Goal: Check status: Check status

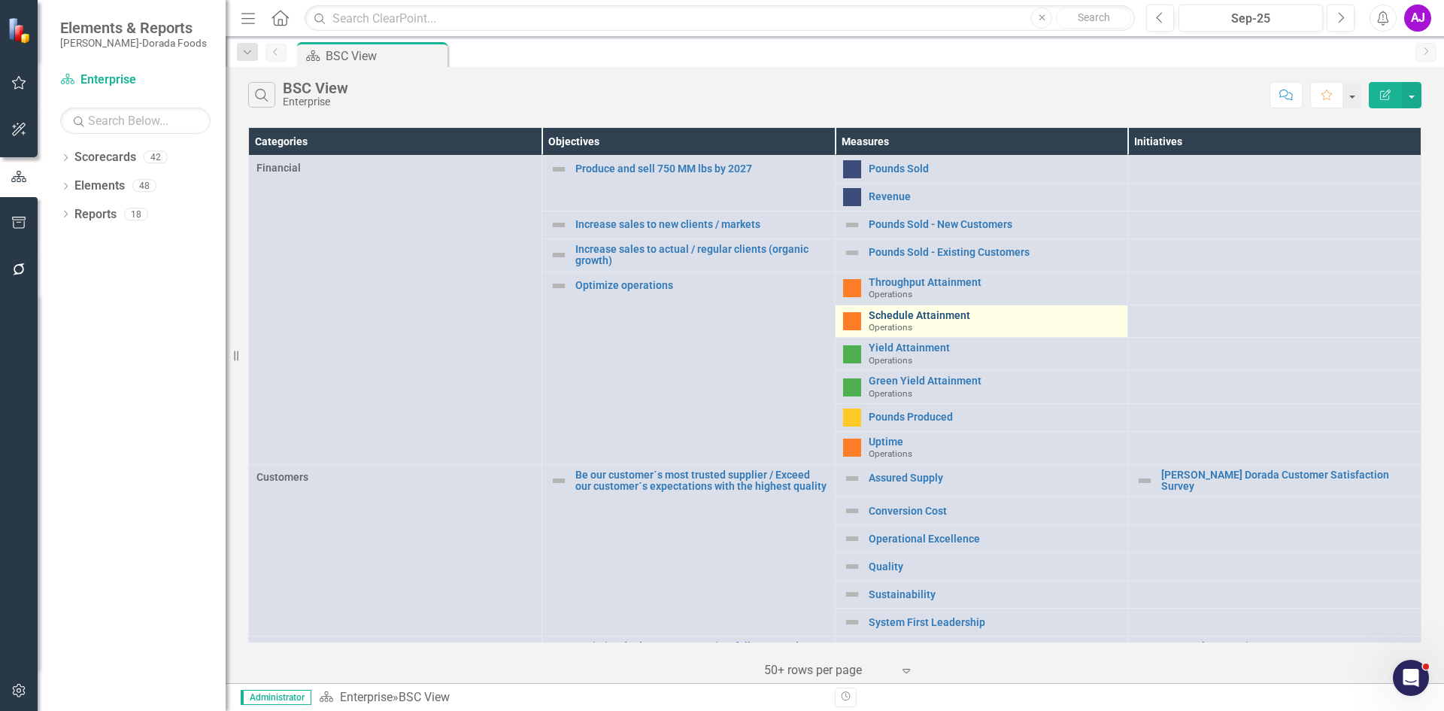
click at [887, 317] on link "Schedule Attainment" at bounding box center [995, 315] width 252 height 11
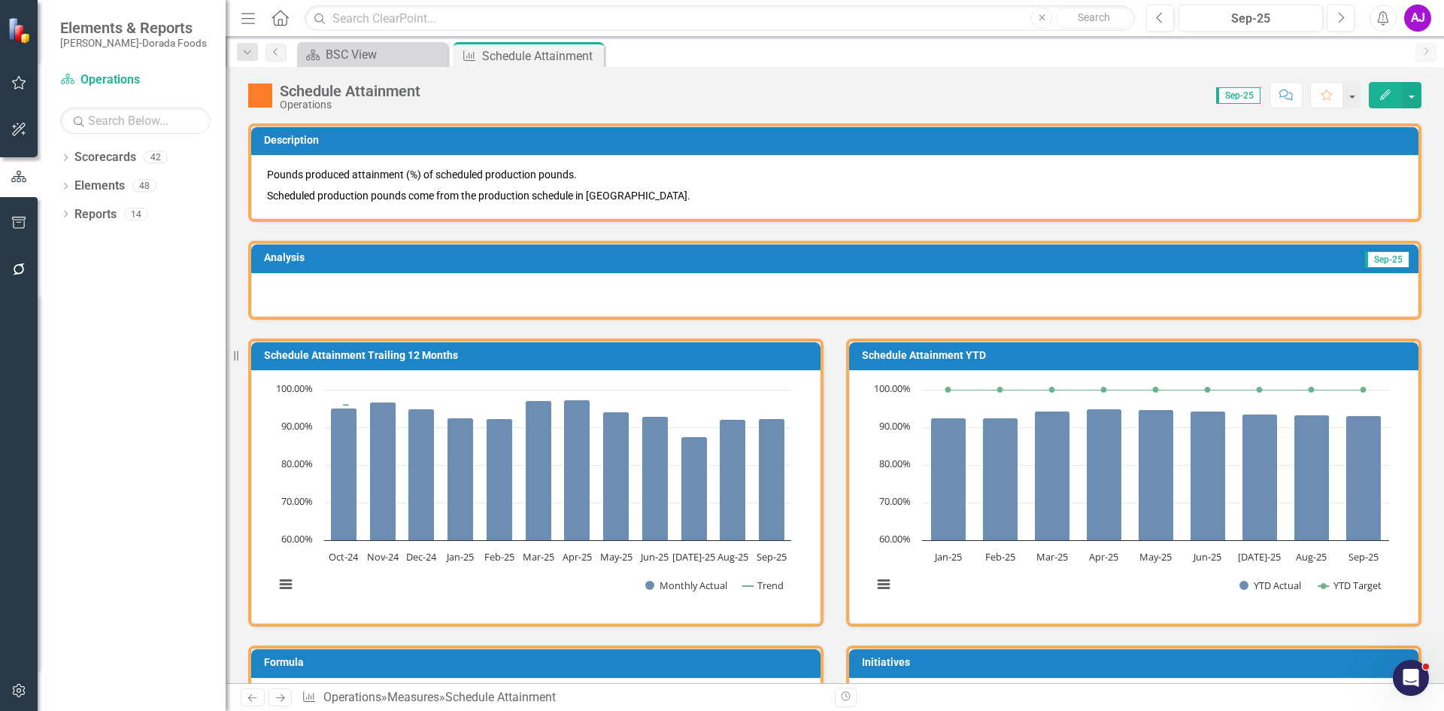
click at [1383, 95] on icon "button" at bounding box center [1385, 95] width 11 height 11
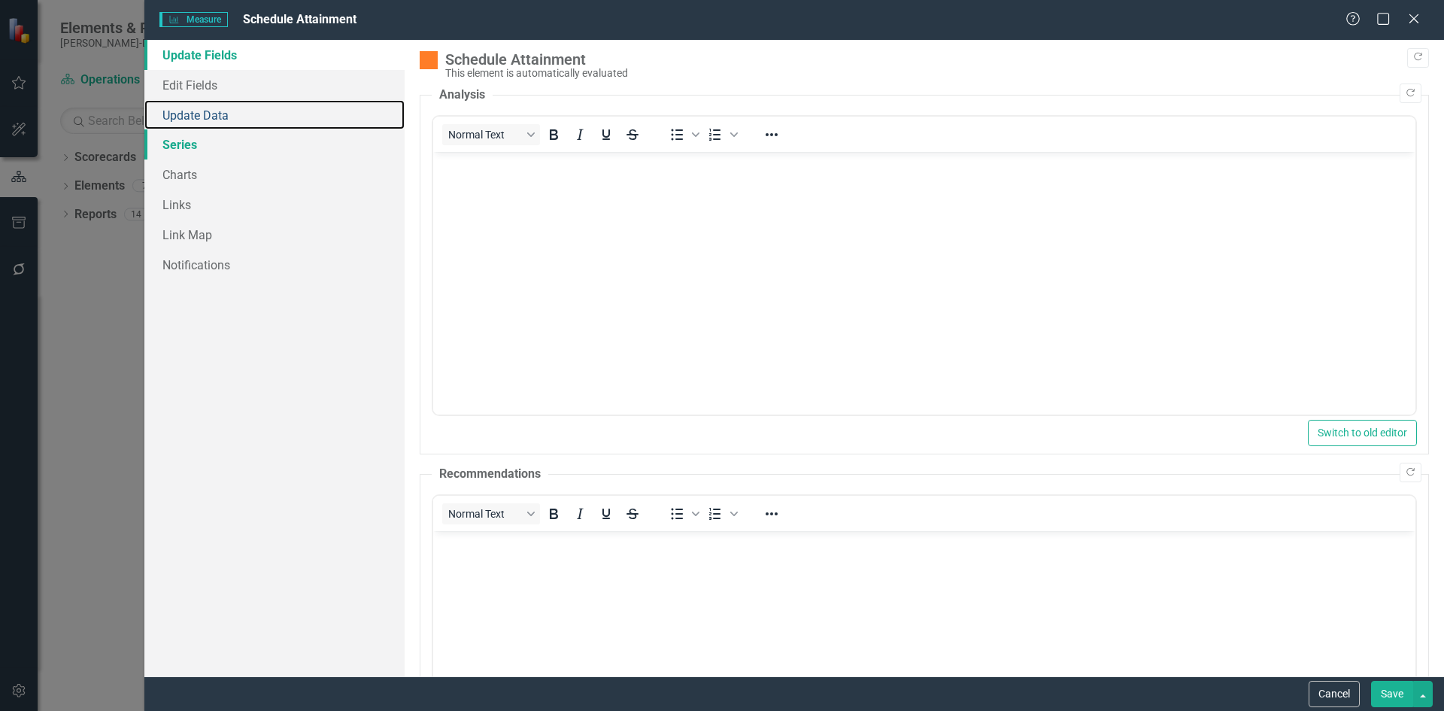
drag, startPoint x: 211, startPoint y: 114, endPoint x: 233, endPoint y: 147, distance: 39.0
click at [211, 114] on link "Update Data" at bounding box center [274, 115] width 260 height 30
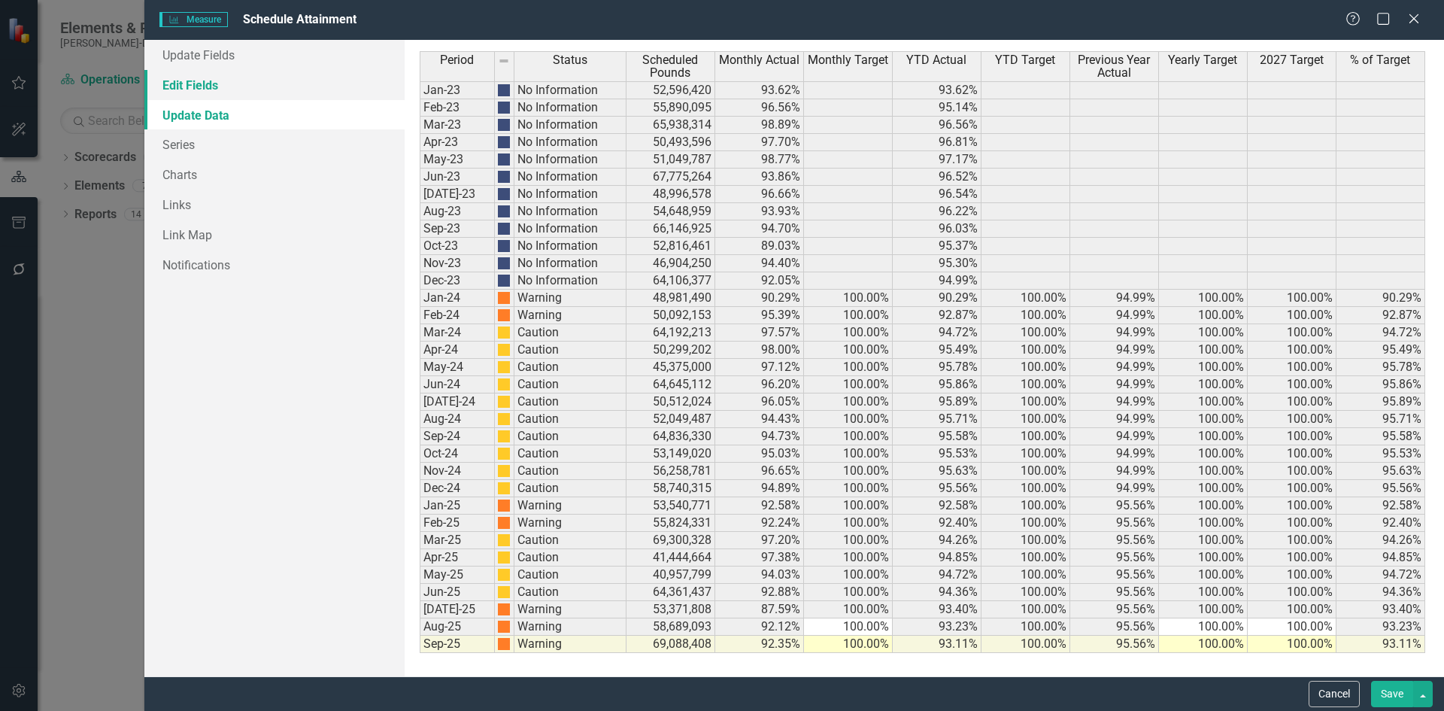
click at [178, 83] on link "Edit Fields" at bounding box center [274, 85] width 260 height 30
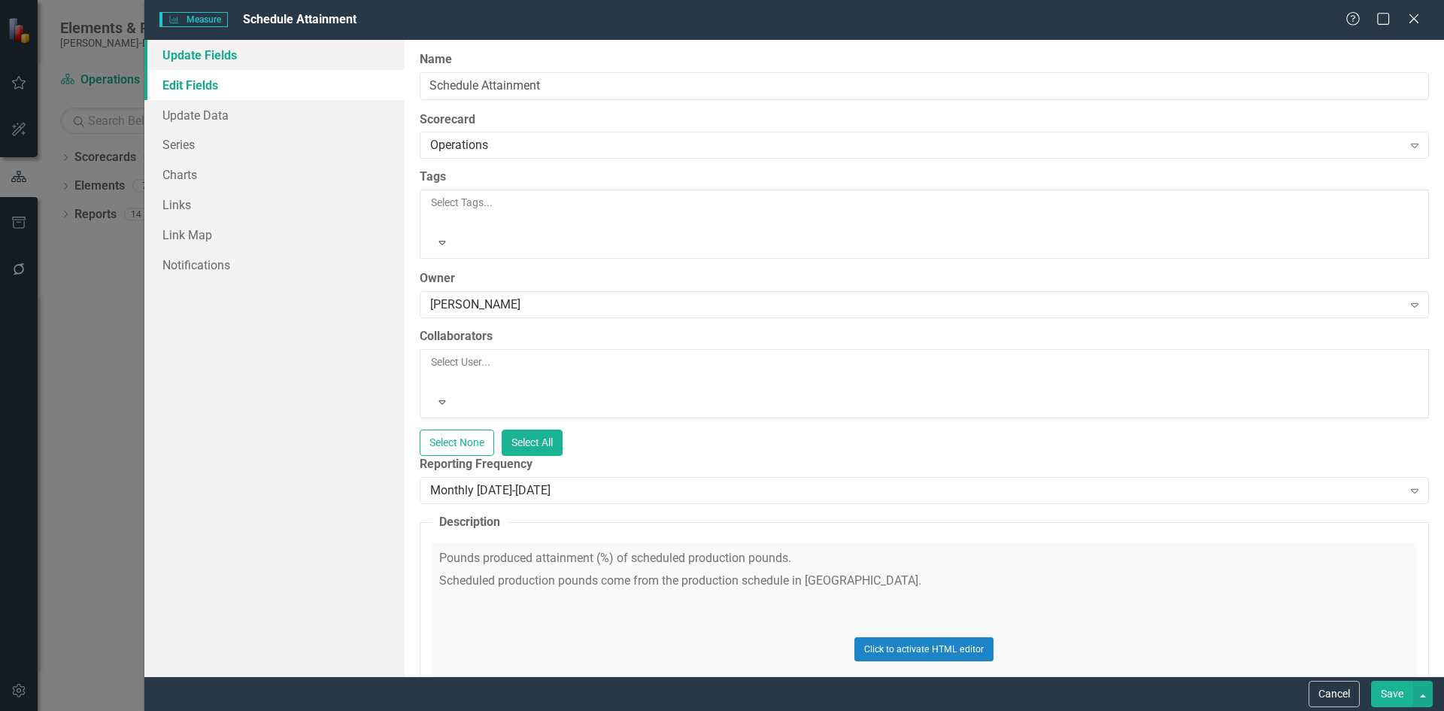
click at [203, 51] on link "Update Fields" at bounding box center [274, 55] width 260 height 30
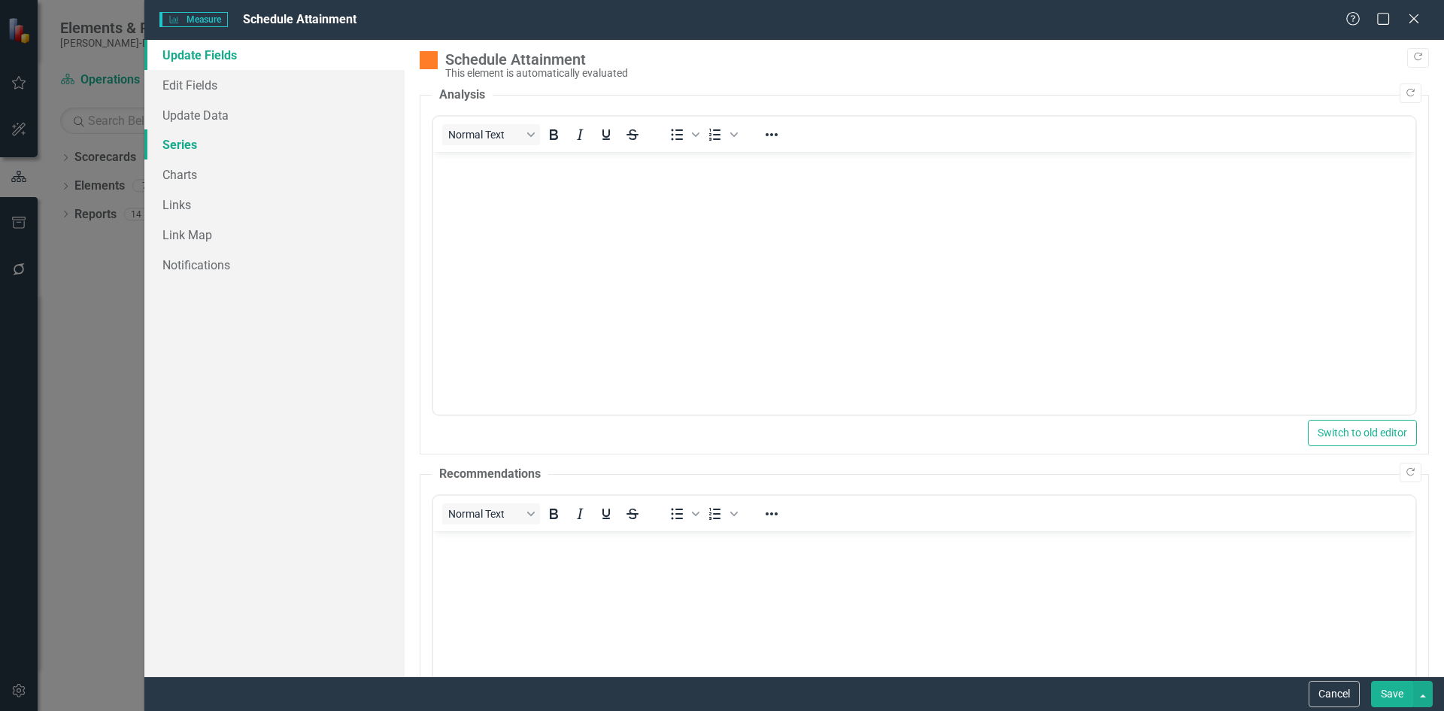
click at [199, 139] on link "Series" at bounding box center [274, 144] width 260 height 30
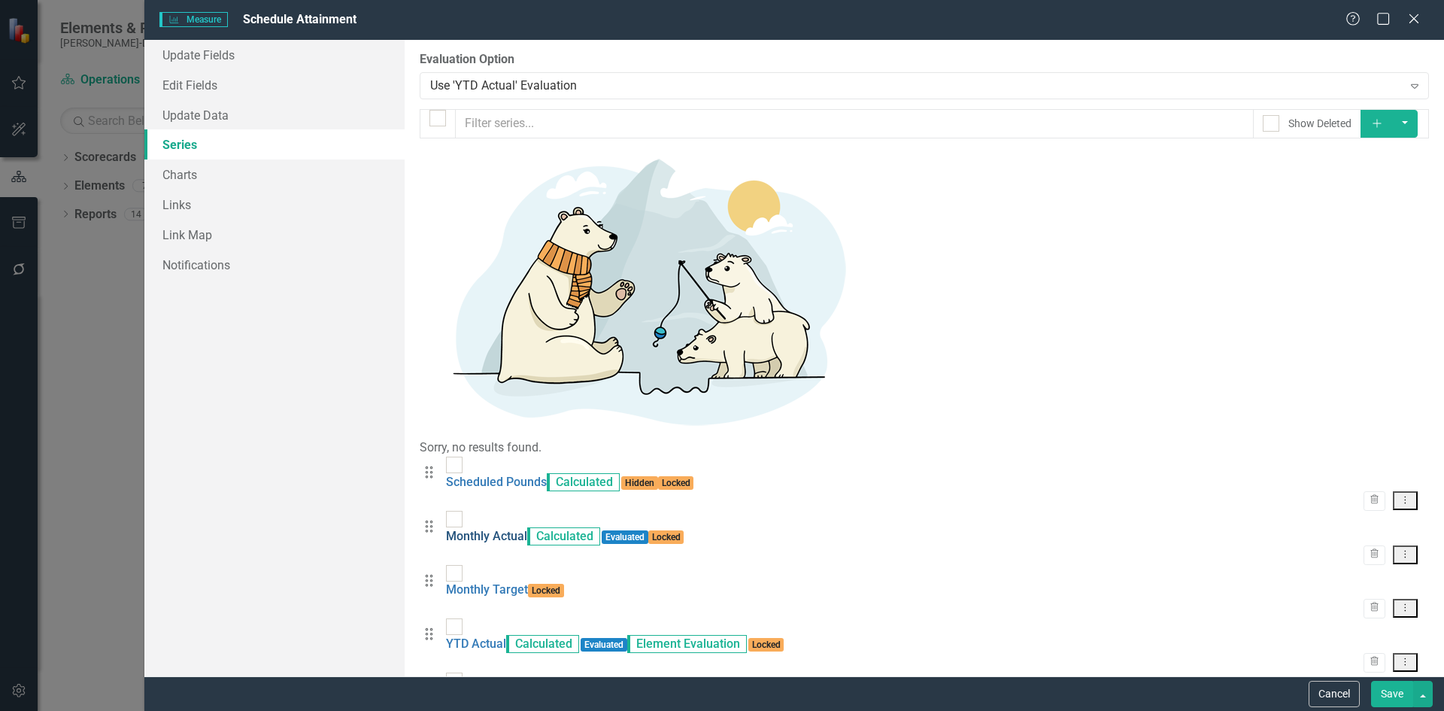
click at [527, 529] on link "Monthly Actual" at bounding box center [486, 536] width 81 height 14
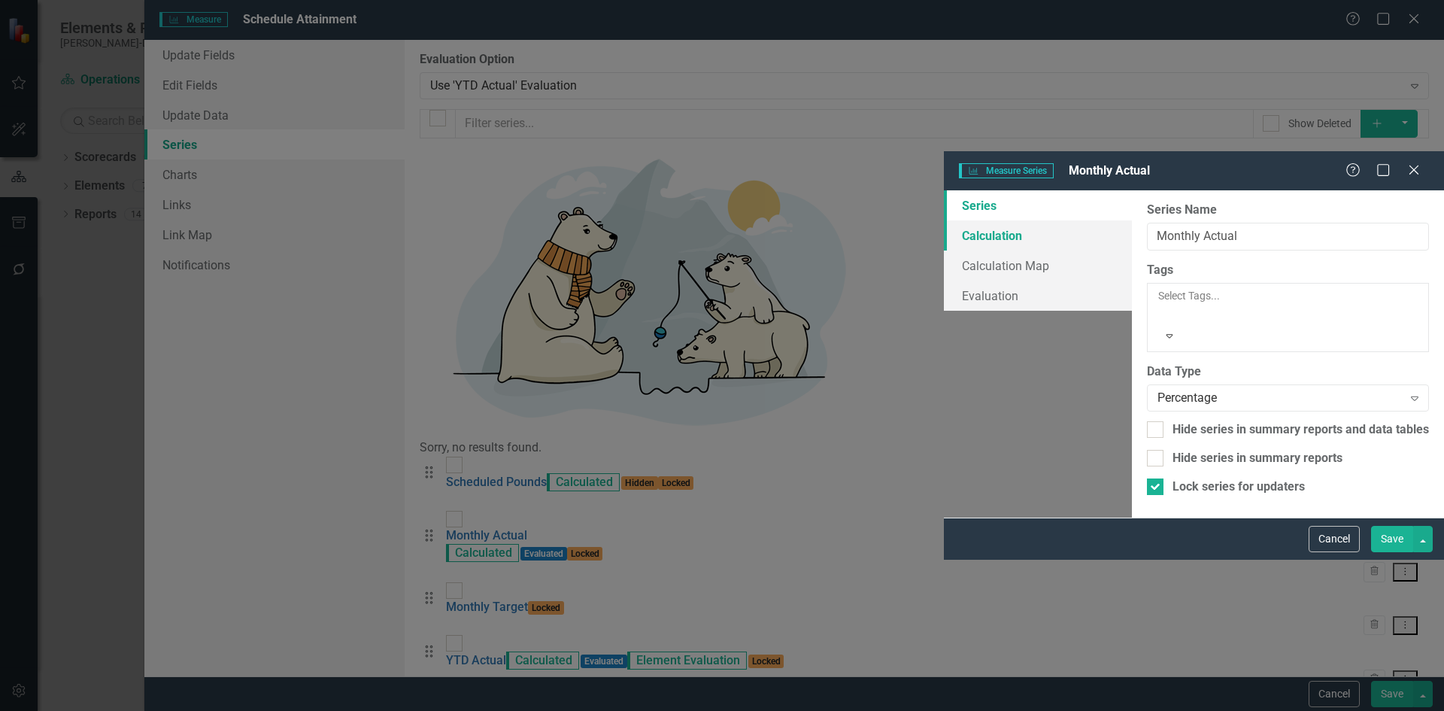
click at [944, 220] on link "Calculation" at bounding box center [1038, 235] width 188 height 30
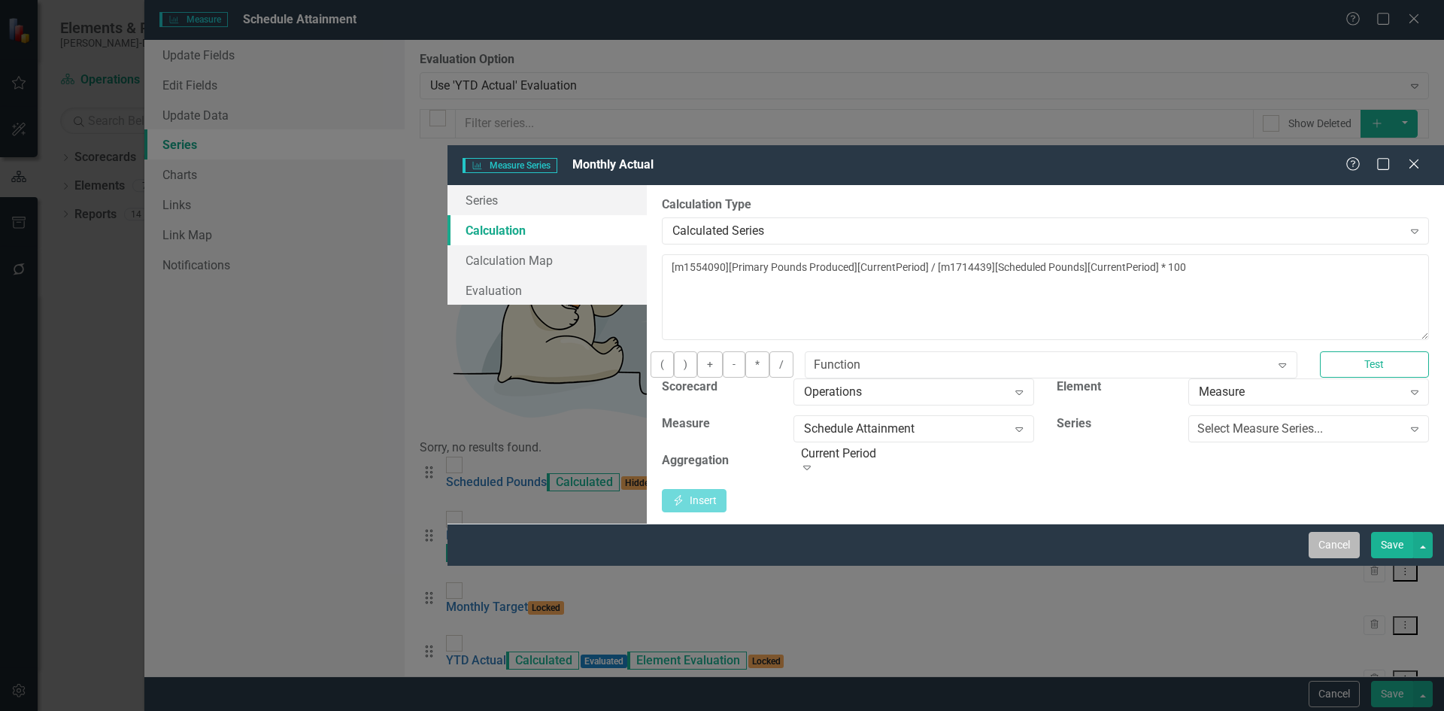
click at [1318, 558] on button "Cancel" at bounding box center [1334, 545] width 51 height 26
